Goal: Task Accomplishment & Management: Use online tool/utility

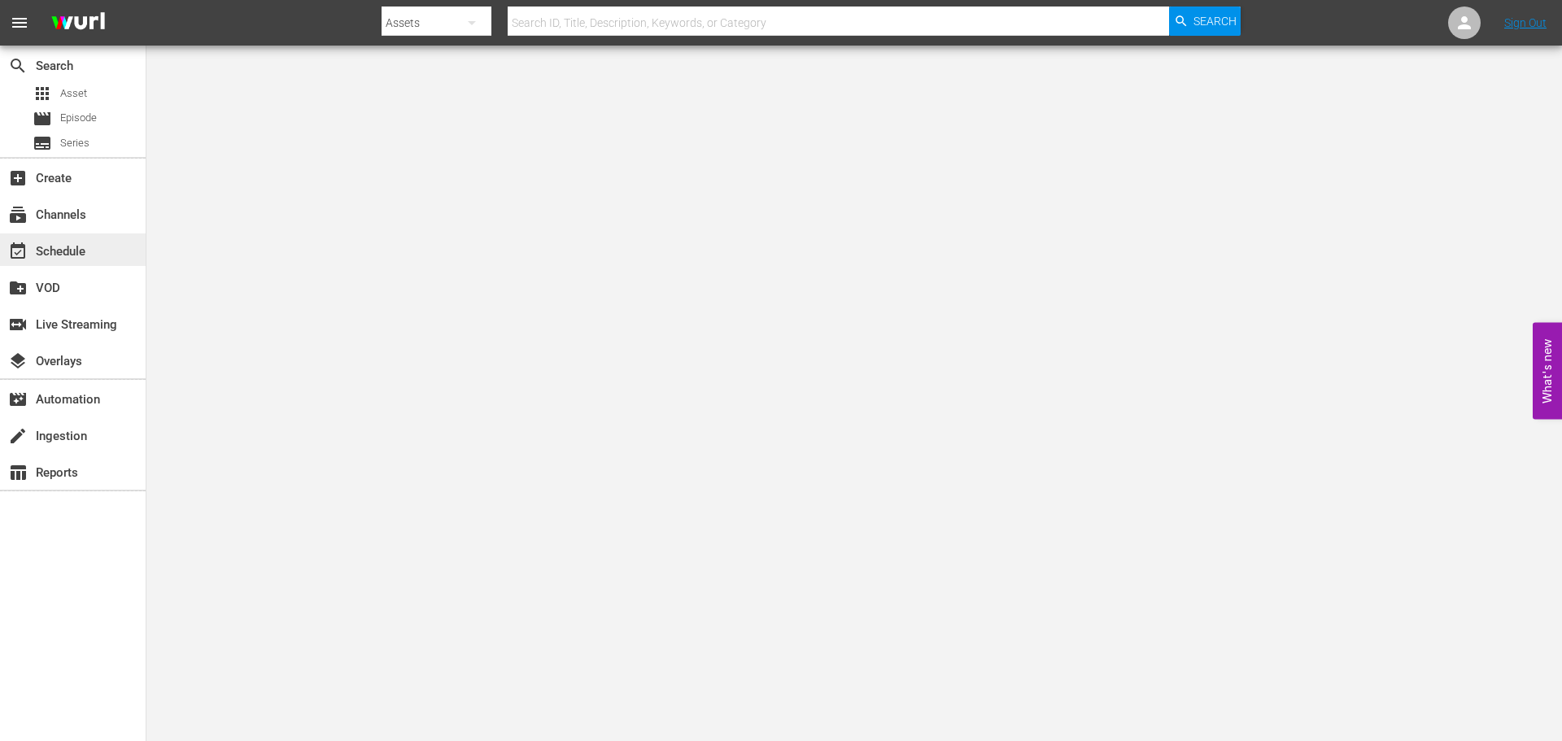
click at [50, 256] on div "event_available Schedule" at bounding box center [45, 249] width 91 height 15
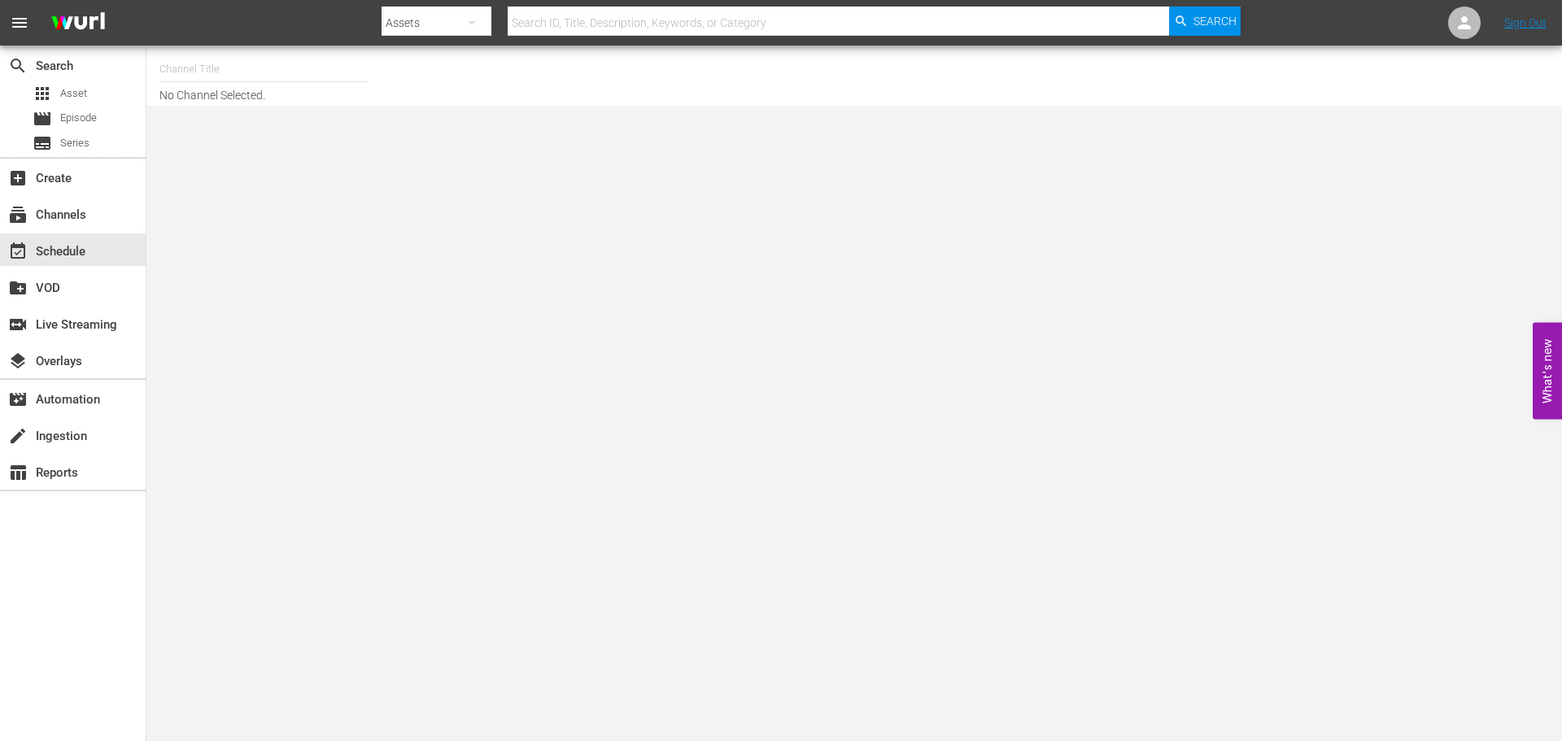
click at [184, 65] on input "text" at bounding box center [263, 69] width 208 height 39
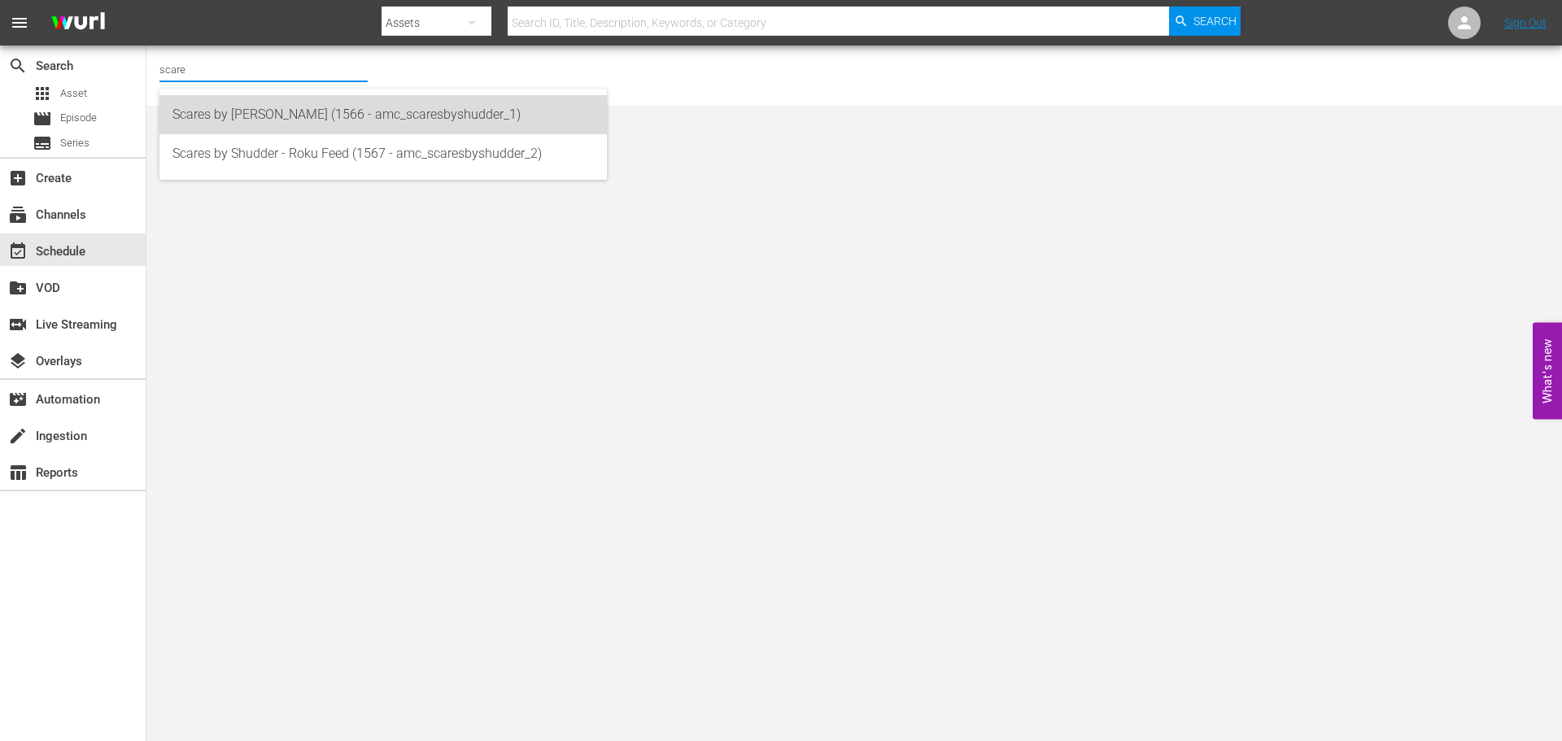
click at [253, 104] on div "Scares by [PERSON_NAME] (1566 - amc_scaresbyshudder_1)" at bounding box center [383, 114] width 421 height 39
type input "Scares by [PERSON_NAME] (1566 - amc_scaresbyshudder_1)"
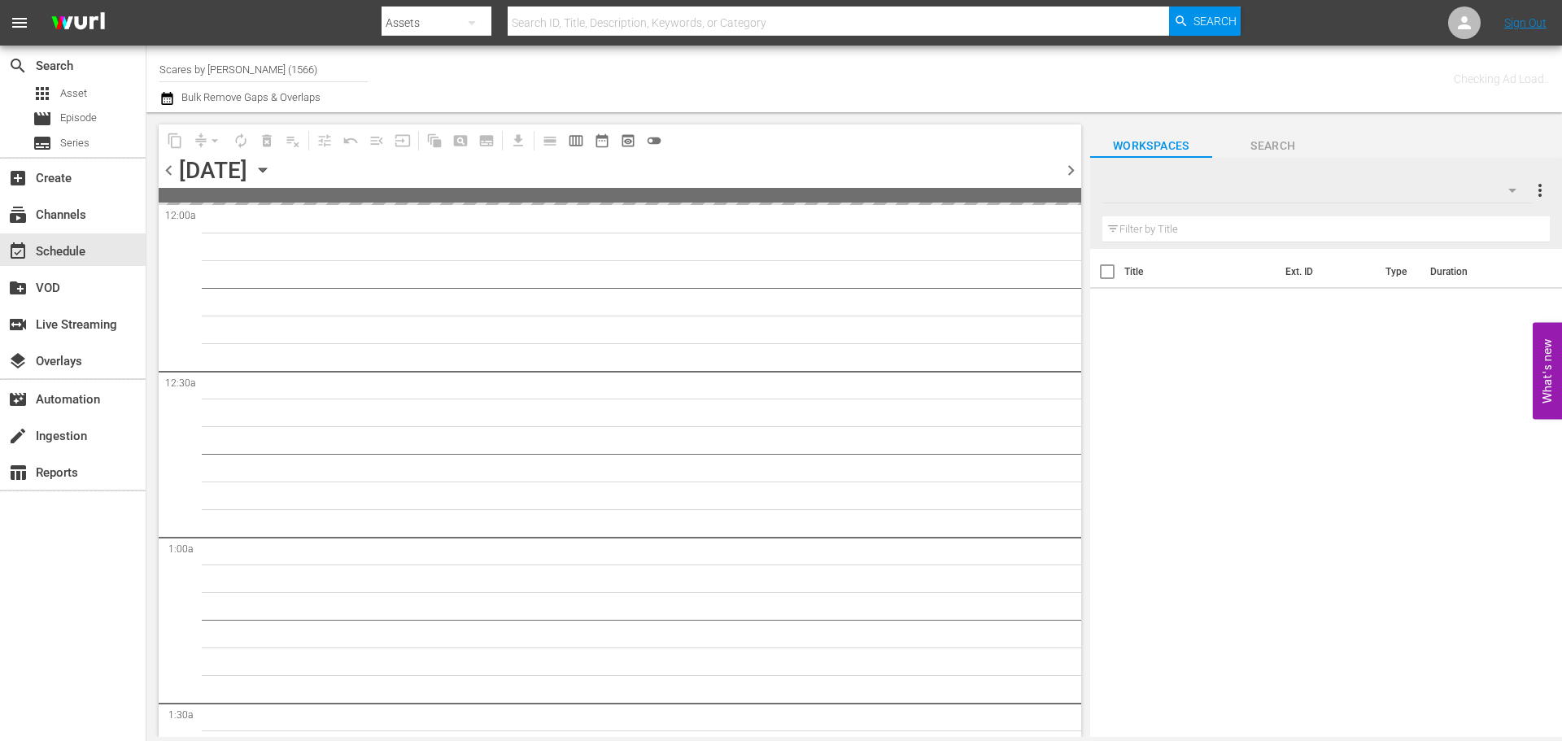
click at [276, 180] on div "[DATE] [DATE]" at bounding box center [227, 170] width 97 height 27
click at [272, 169] on icon "button" at bounding box center [263, 170] width 18 height 18
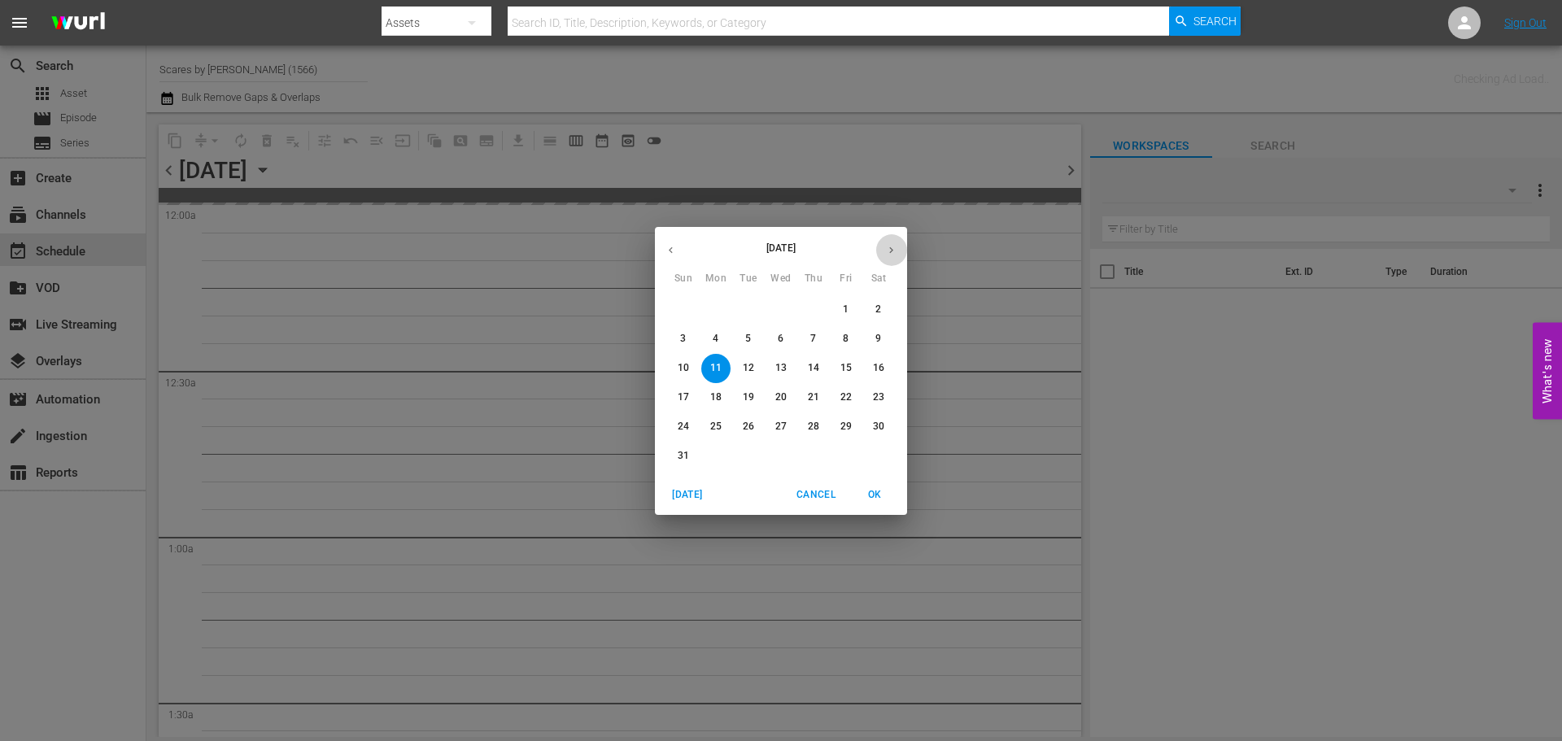
click at [889, 247] on icon "button" at bounding box center [891, 250] width 12 height 12
click at [716, 317] on button "1" at bounding box center [715, 309] width 29 height 29
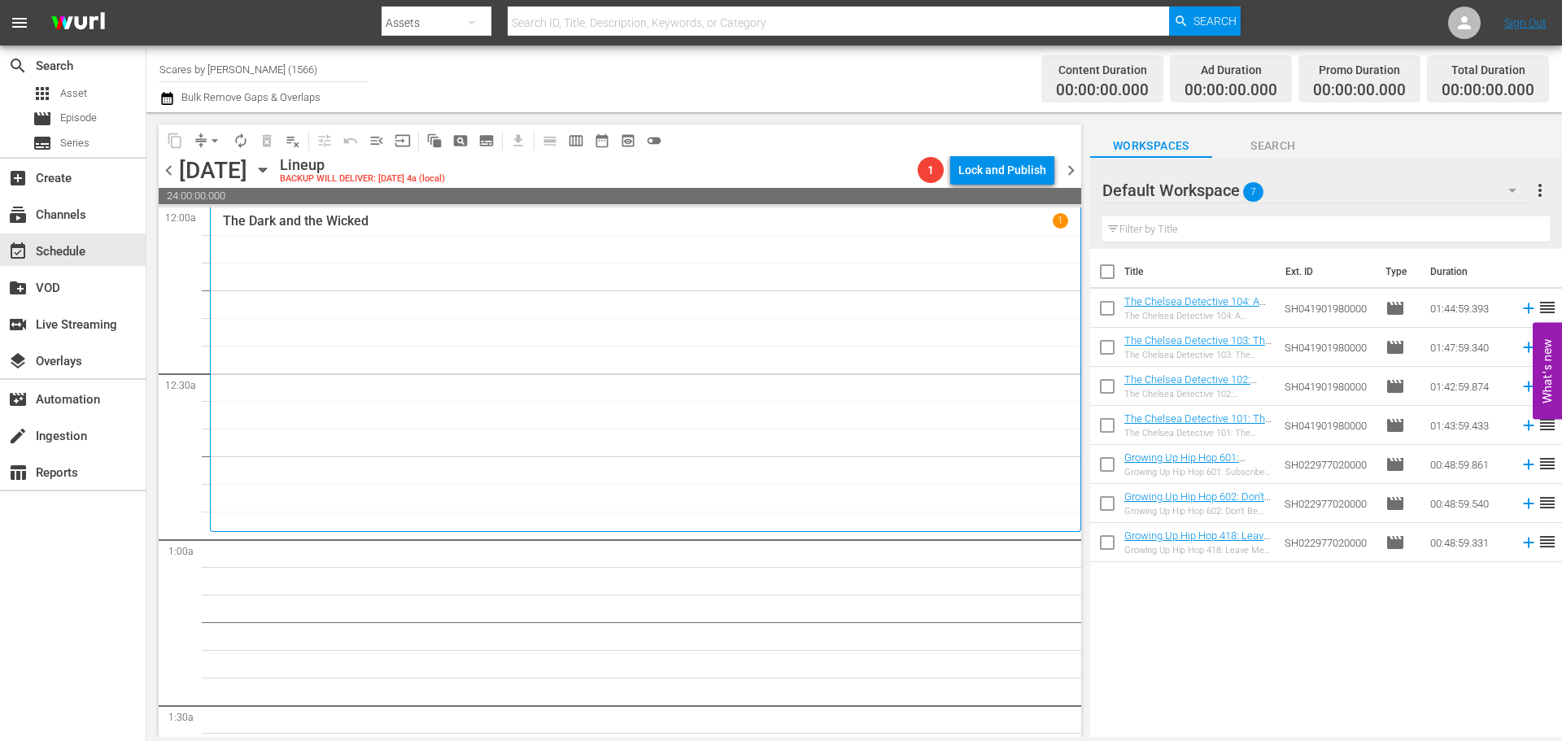
click at [433, 245] on div "The Dark and the Wicked 1" at bounding box center [645, 369] width 845 height 312
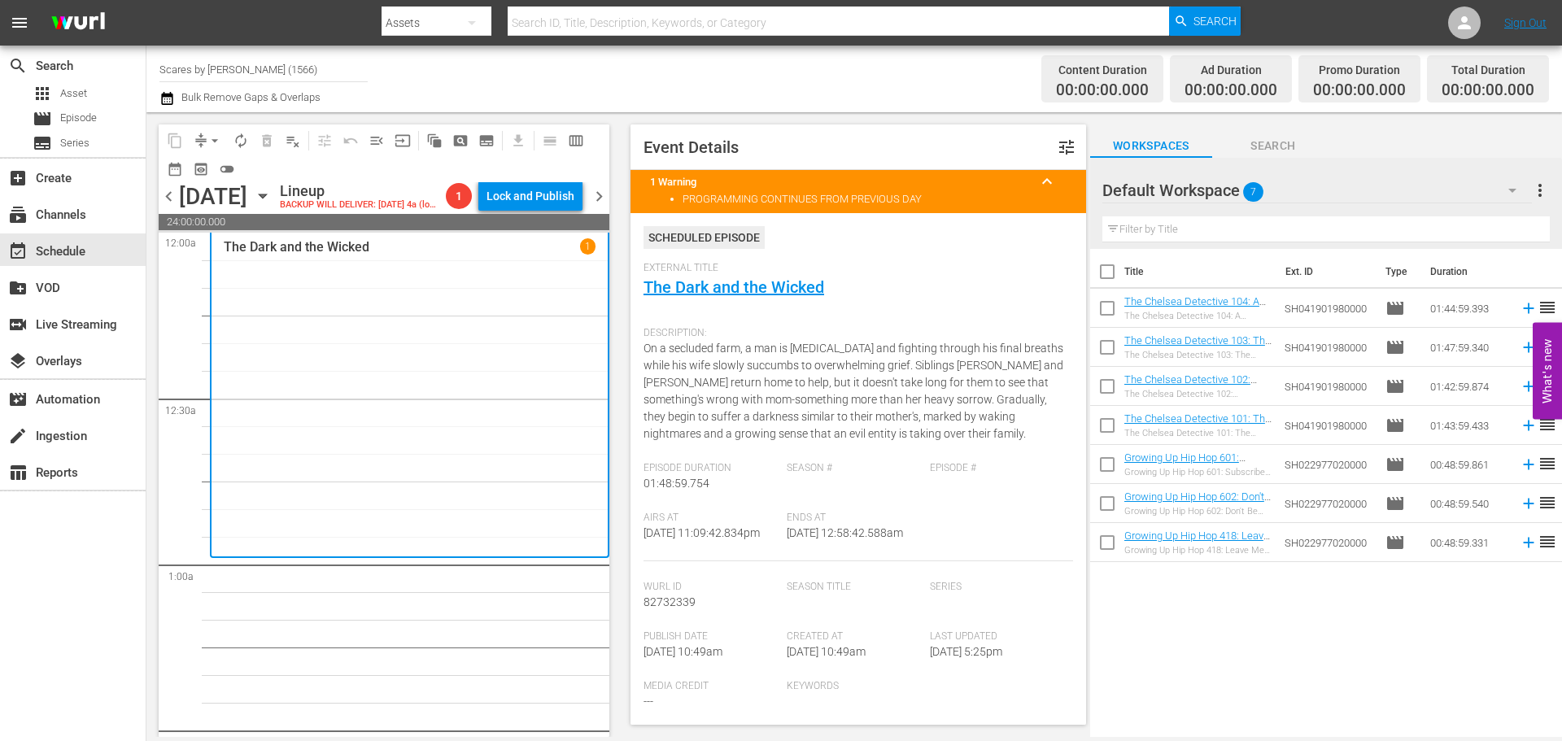
click at [277, 63] on input "Scares by [PERSON_NAME] (1566)" at bounding box center [263, 69] width 208 height 39
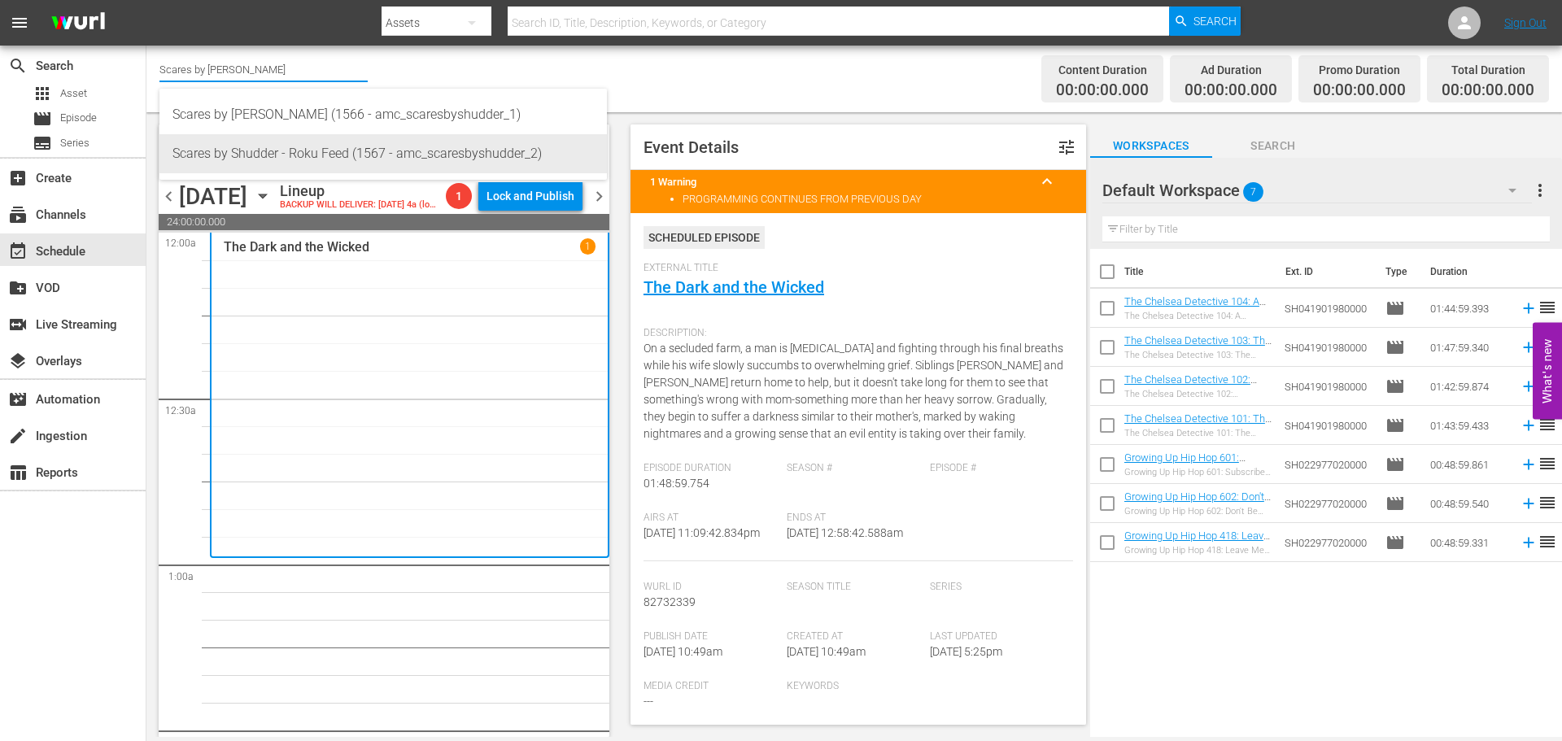
click at [304, 142] on div "Scares by Shudder - Roku Feed (1567 - amc_scaresbyshudder_2)" at bounding box center [383, 153] width 421 height 39
type input "Scares by Shudder - Roku Feed (1567 - amc_scaresbyshudder_2)"
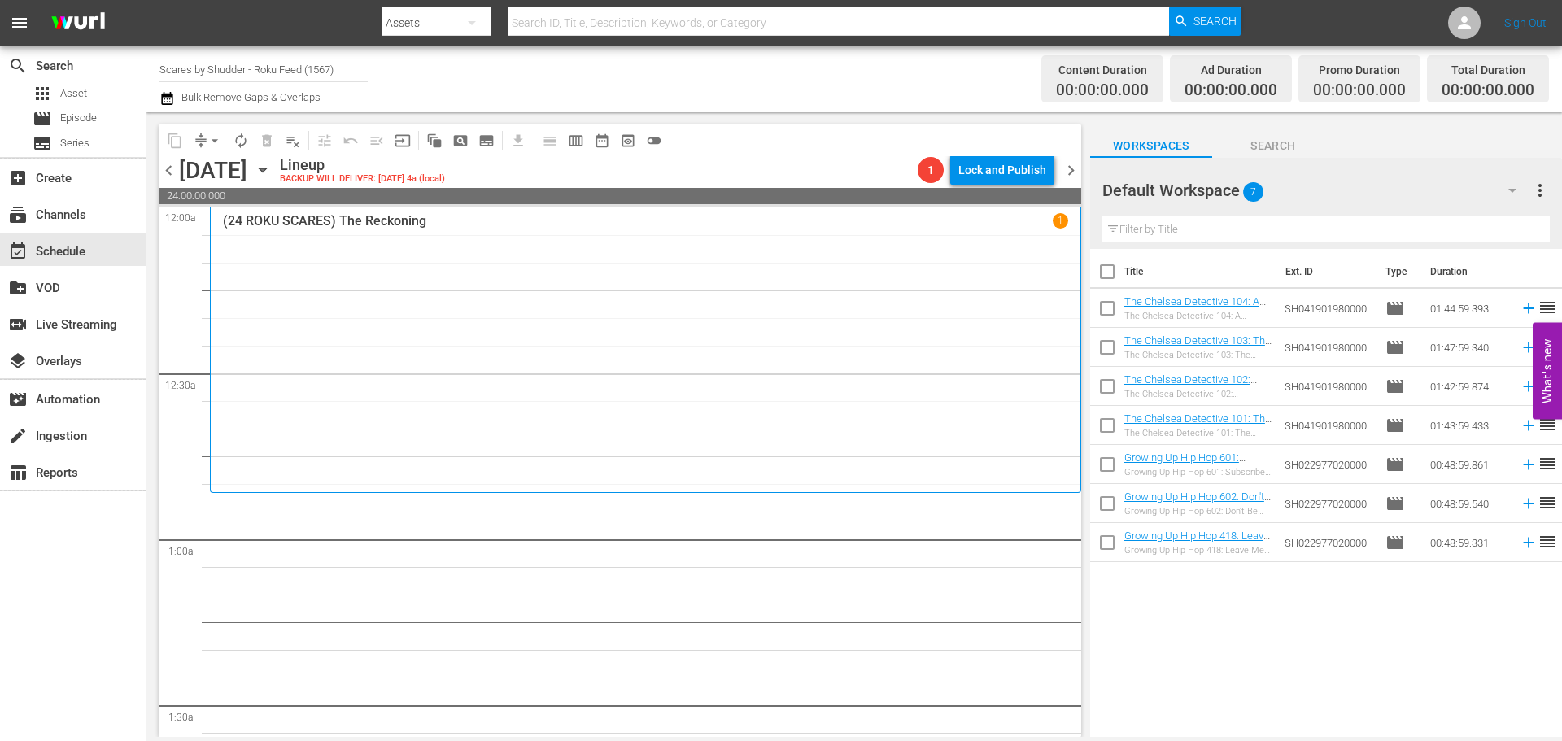
click at [435, 264] on div "(24 ROKU SCARES) The Reckoning 1" at bounding box center [645, 350] width 845 height 274
